Goal: Contribute content

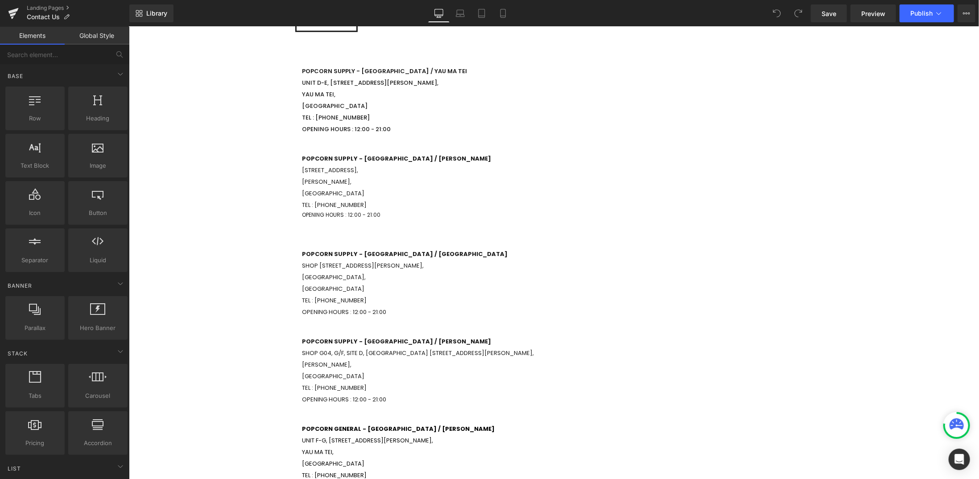
scroll to position [580, 0]
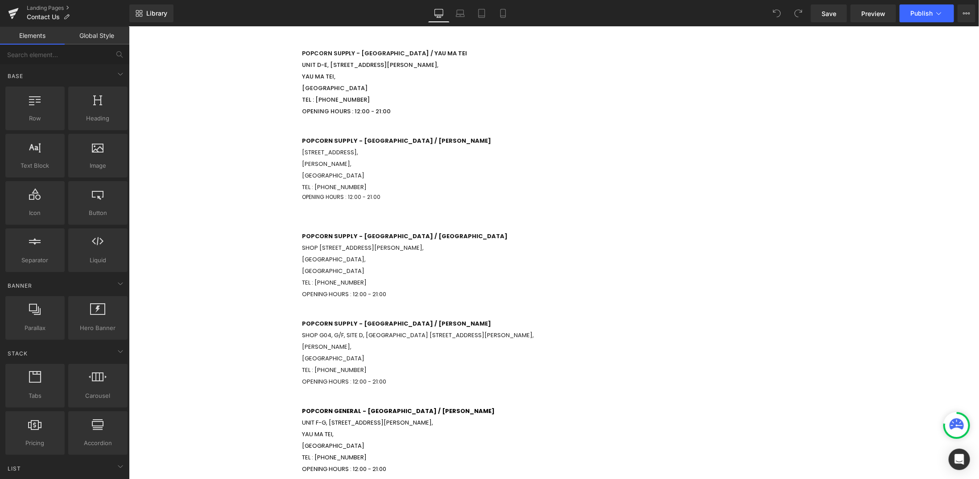
click at [419, 354] on h1 "Popcorn SUPPlY - [GEOGRAPHIC_DATA] / TSIM SHA TSUI SHOP G04, [STREET_ADDRESS][P…" at bounding box center [553, 352] width 504 height 70
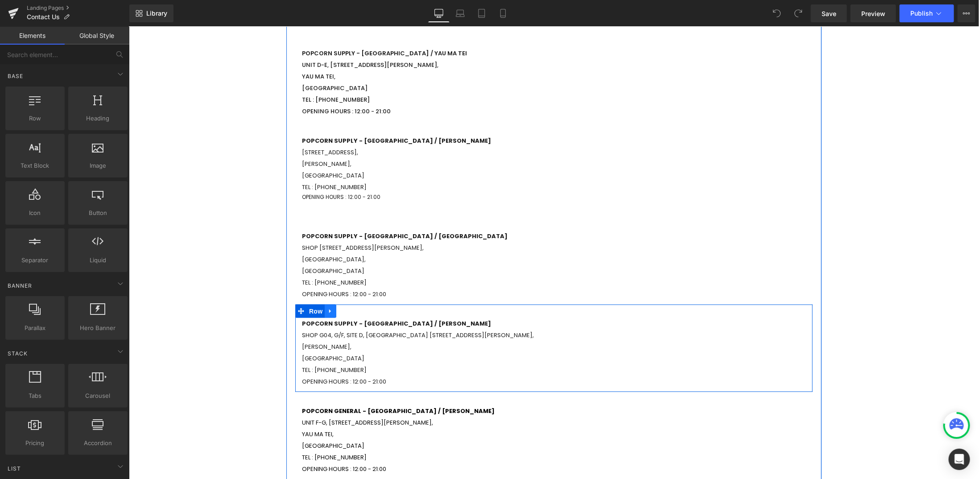
click at [328, 310] on icon at bounding box center [330, 310] width 6 height 7
click at [351, 312] on icon at bounding box center [353, 311] width 6 height 6
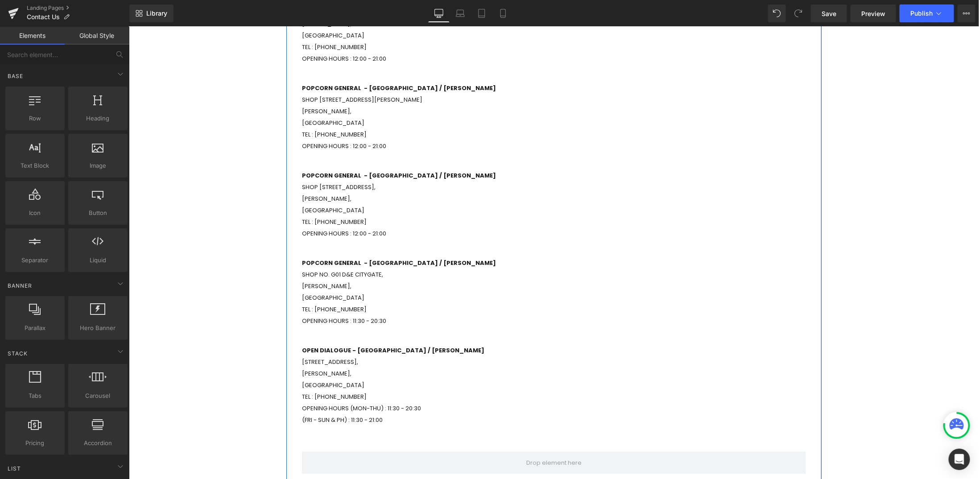
scroll to position [1293, 0]
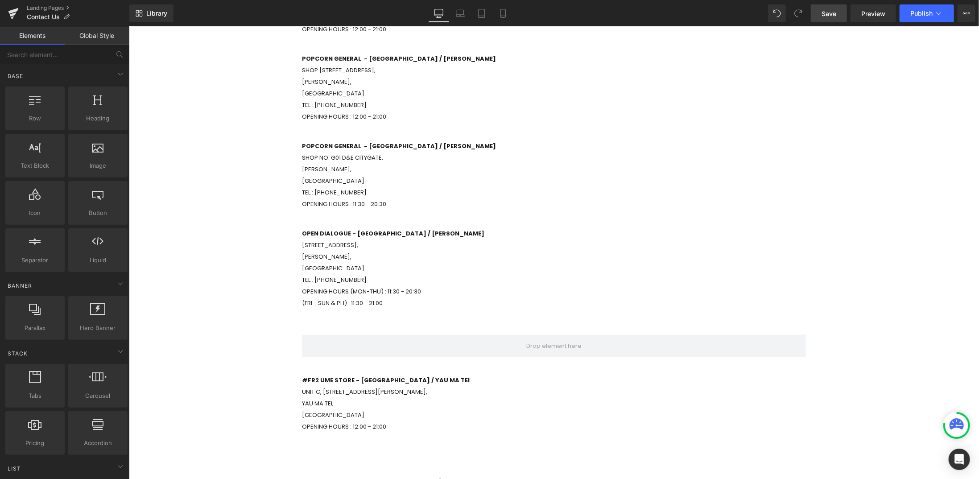
click at [834, 14] on span "Save" at bounding box center [828, 13] width 15 height 9
click at [926, 18] on button "Publish" at bounding box center [926, 13] width 54 height 18
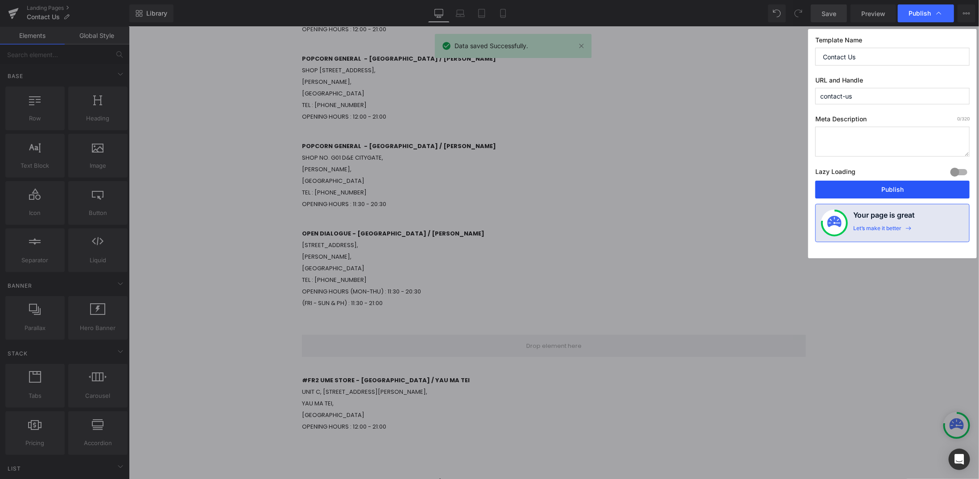
click at [864, 189] on button "Publish" at bounding box center [892, 190] width 154 height 18
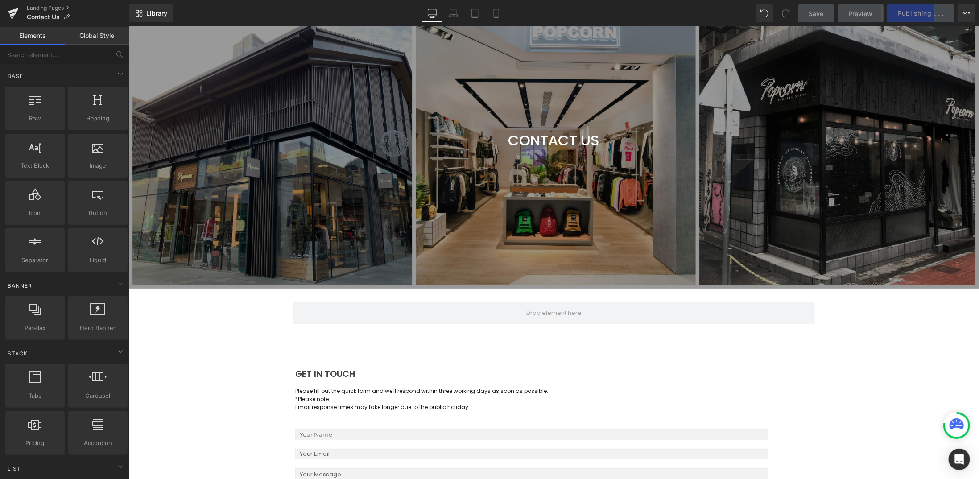
scroll to position [45, 0]
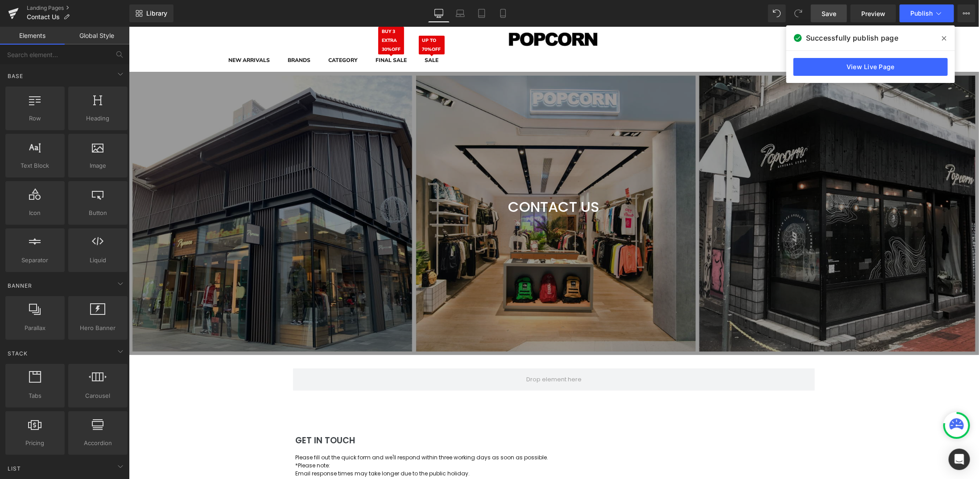
click at [943, 40] on icon at bounding box center [944, 38] width 4 height 7
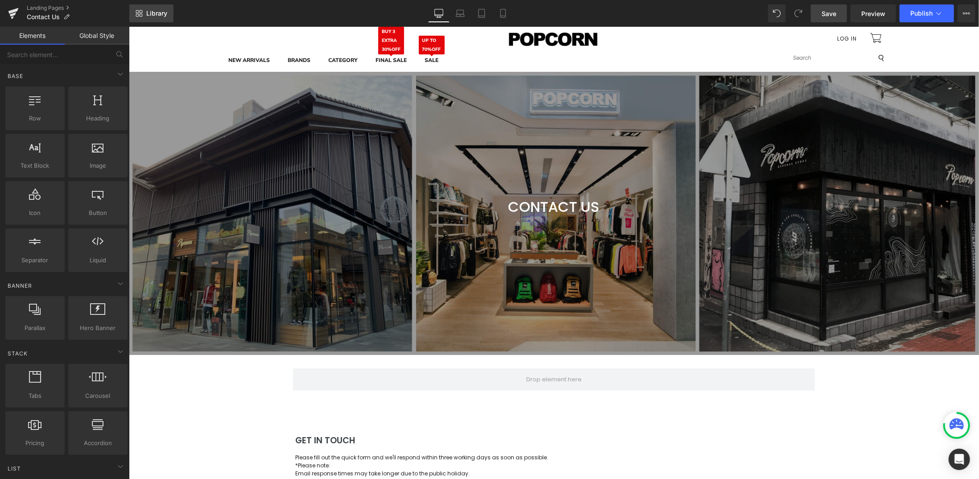
click at [143, 17] on link "Library" at bounding box center [151, 13] width 44 height 18
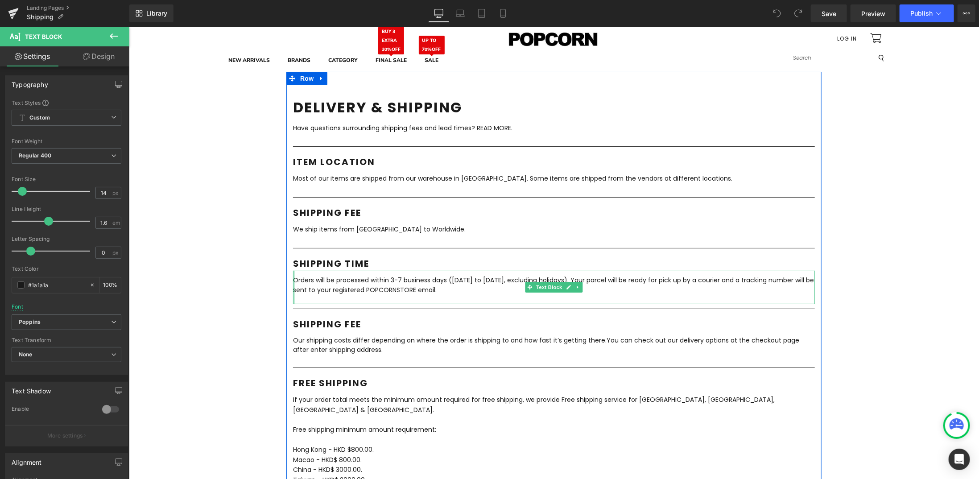
drag, startPoint x: 441, startPoint y: 287, endPoint x: 290, endPoint y: 280, distance: 151.3
click at [292, 280] on div "Orders will be processed within 3-7 business days (Monday to Friday, excluding …" at bounding box center [553, 286] width 522 height 33
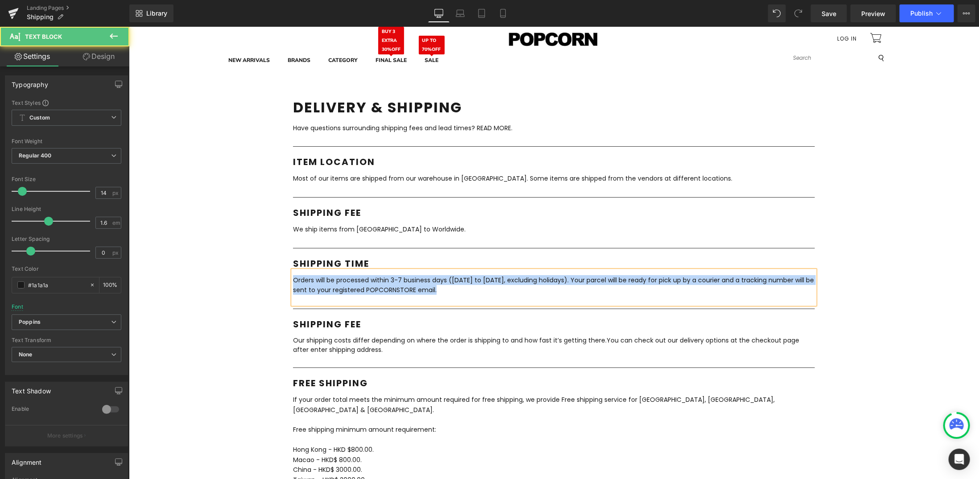
drag, startPoint x: 445, startPoint y: 288, endPoint x: 291, endPoint y: 277, distance: 154.7
click at [292, 277] on p "Orders will be processed within 3-7 business days (Monday to Friday, excluding …" at bounding box center [553, 285] width 522 height 20
drag, startPoint x: 591, startPoint y: 301, endPoint x: 594, endPoint y: 297, distance: 4.7
click at [591, 300] on div "Orders will be processed within 3-7 business days (Monday to Friday, excluding …" at bounding box center [553, 286] width 522 height 33
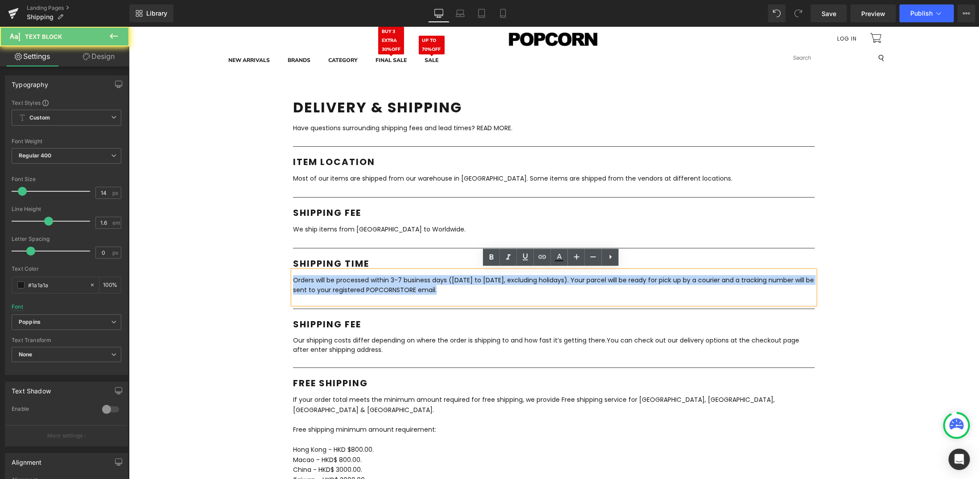
click at [583, 292] on p "Orders will be processed within 3-7 business days (Monday to Friday, excluding …" at bounding box center [553, 285] width 522 height 20
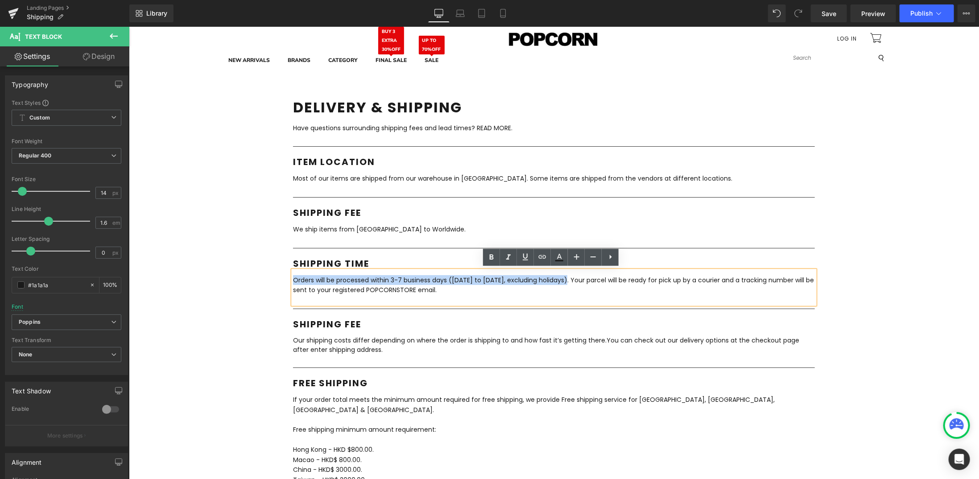
drag, startPoint x: 565, startPoint y: 276, endPoint x: 289, endPoint y: 275, distance: 276.0
click at [292, 275] on p "Orders will be processed within 3-7 business days (Monday to Friday, excluding …" at bounding box center [553, 285] width 522 height 20
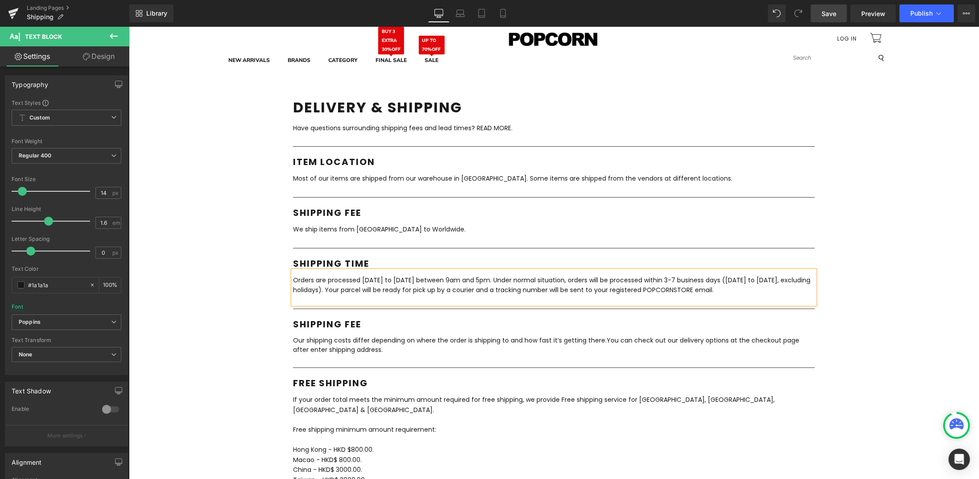
click at [831, 16] on span "Save" at bounding box center [828, 13] width 15 height 9
click at [834, 17] on span "Save" at bounding box center [828, 13] width 15 height 9
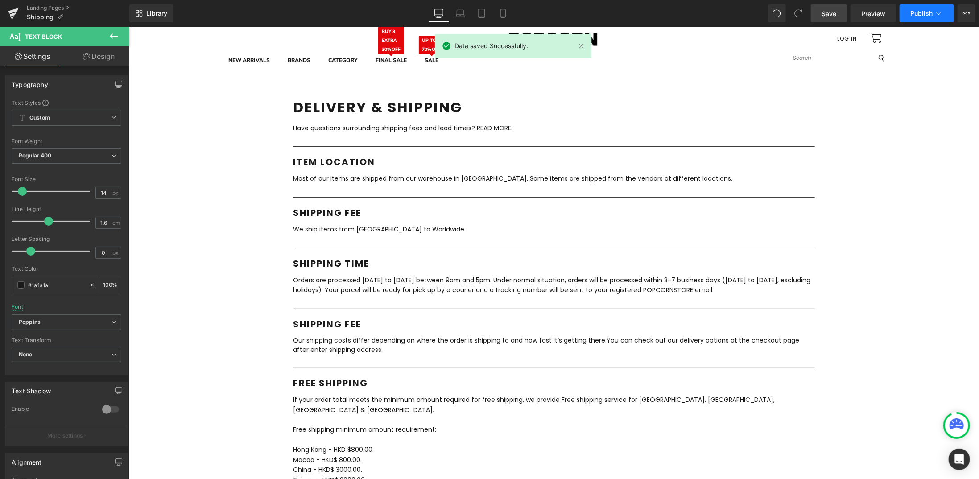
click at [921, 9] on button "Publish" at bounding box center [926, 13] width 54 height 18
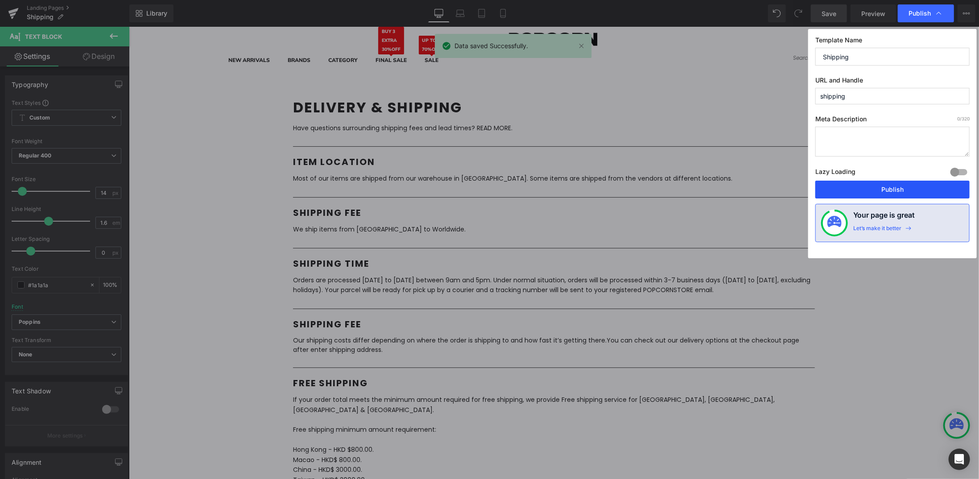
click at [865, 190] on button "Publish" at bounding box center [892, 190] width 154 height 18
